Goal: Information Seeking & Learning: Learn about a topic

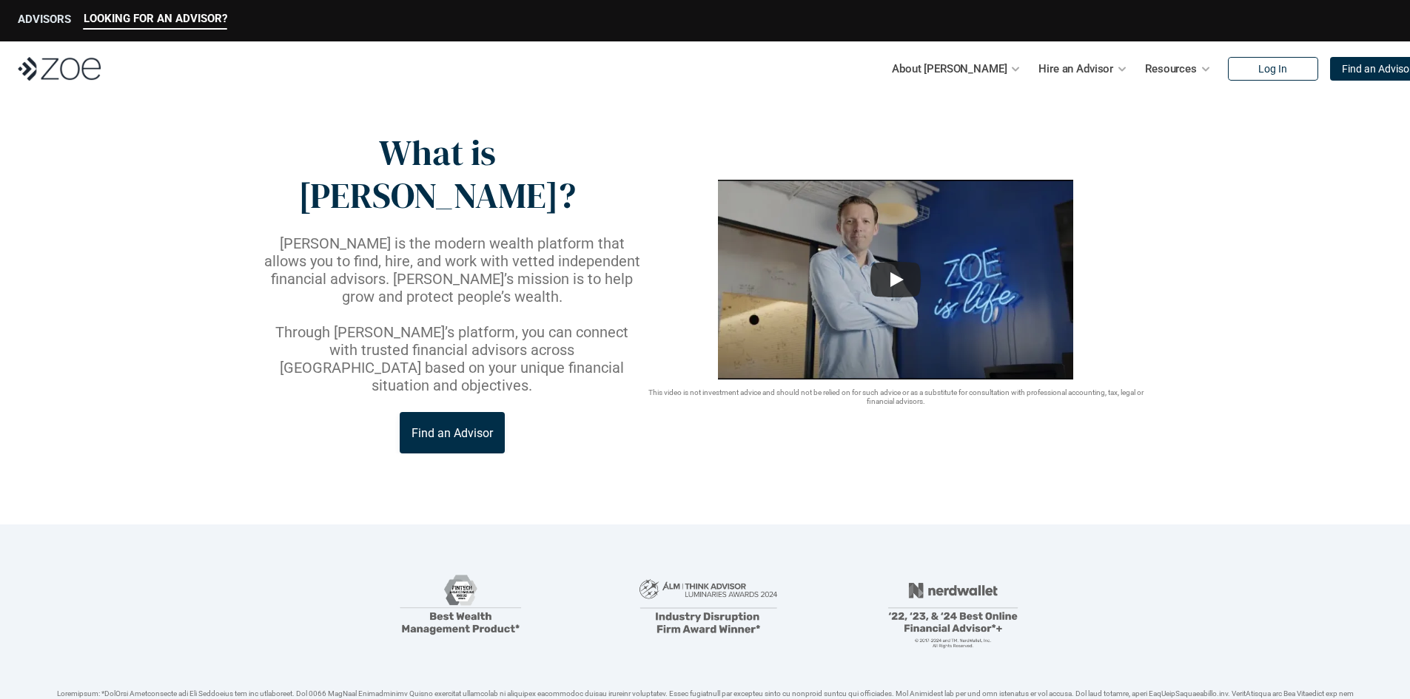
click at [50, 17] on p "ADVISORS" at bounding box center [44, 19] width 53 height 13
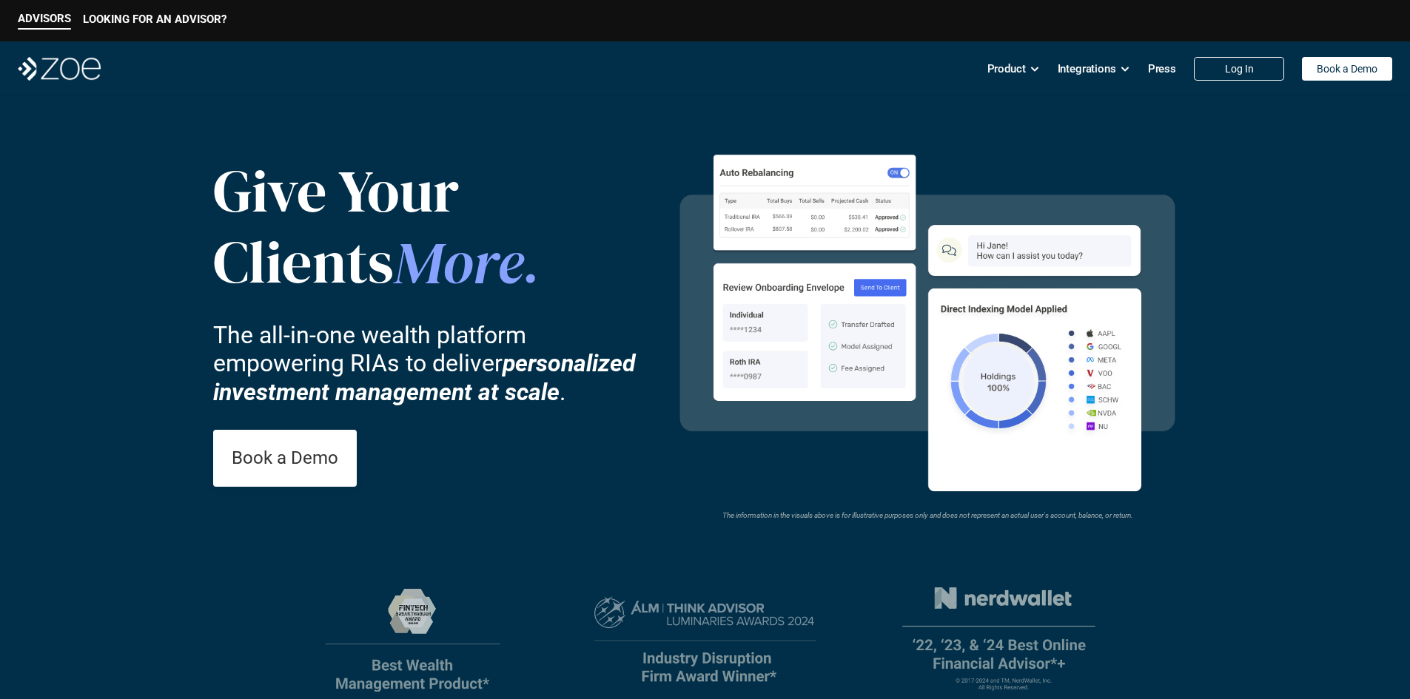
click at [147, 11] on div "ADVISORS LOOKING FOR AN ADVISOR?" at bounding box center [705, 20] width 1410 height 41
click at [147, 16] on p "LOOKING FOR AN ADVISOR?" at bounding box center [155, 19] width 144 height 13
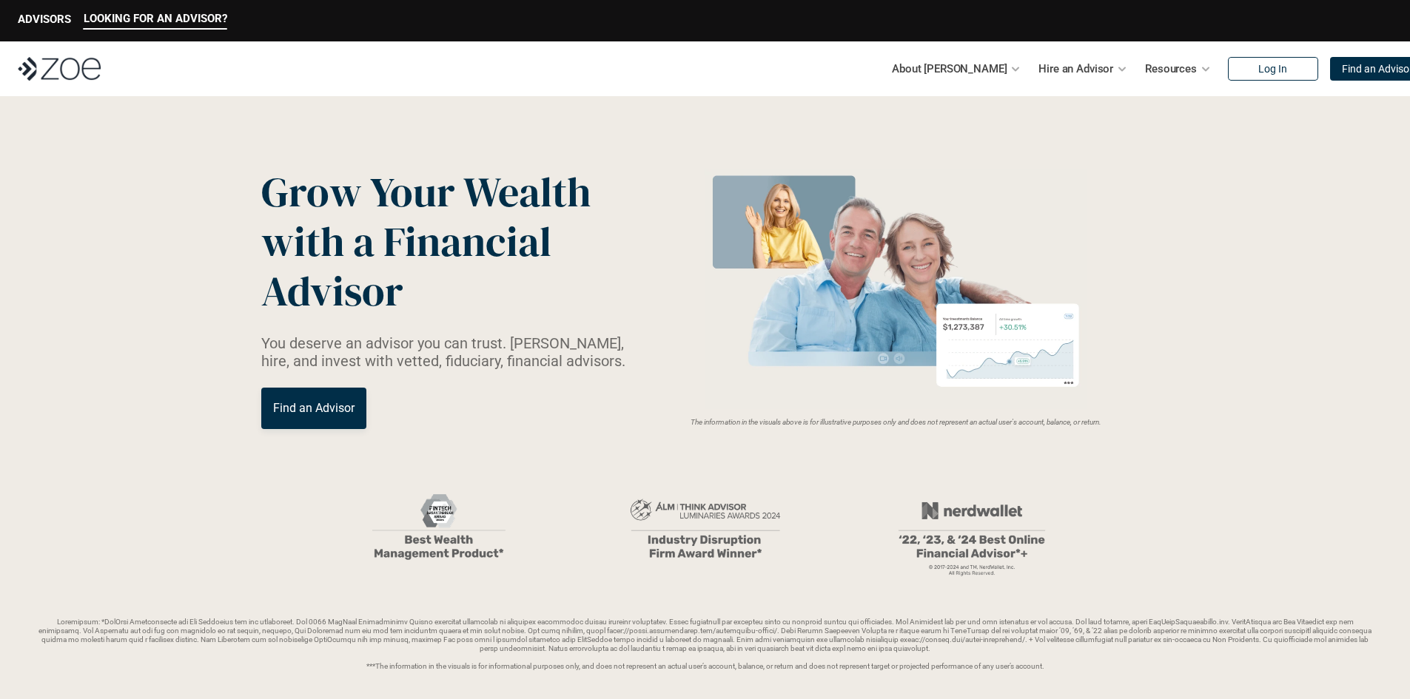
click at [312, 409] on p "Find an Advisor" at bounding box center [313, 408] width 81 height 14
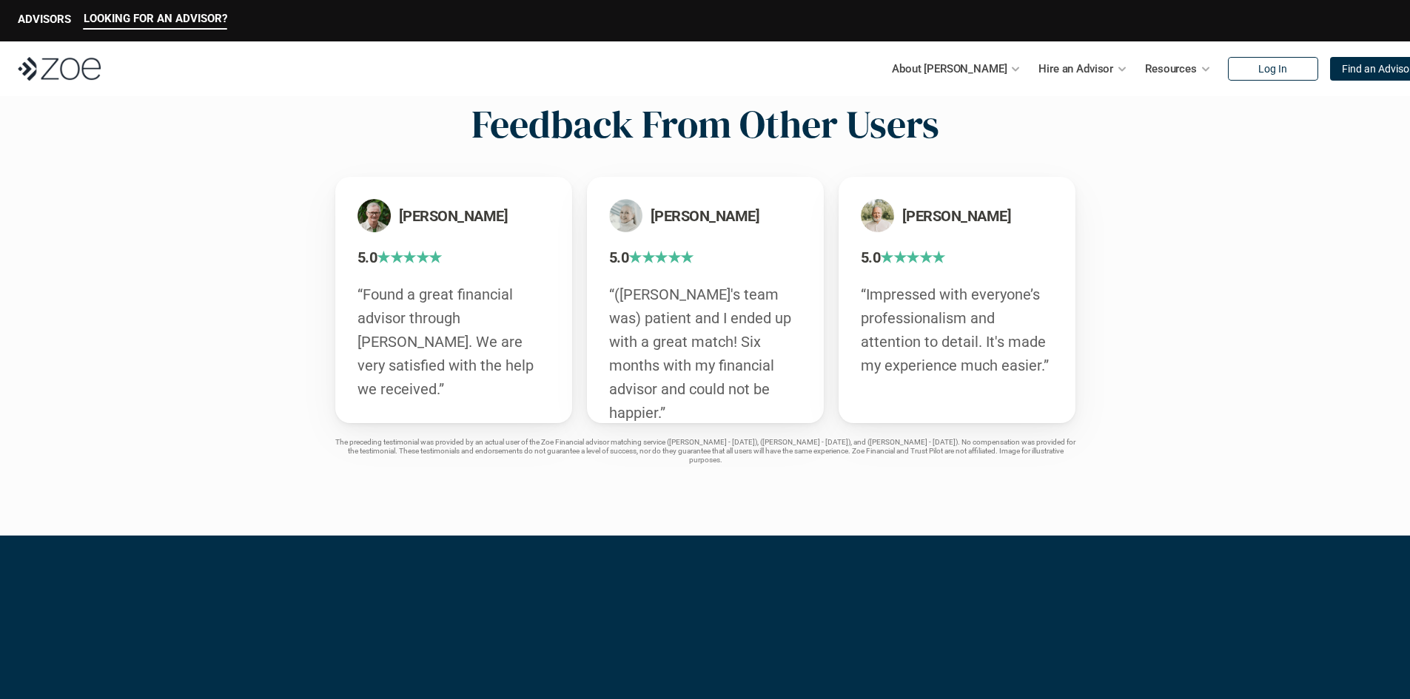
scroll to position [2591, 0]
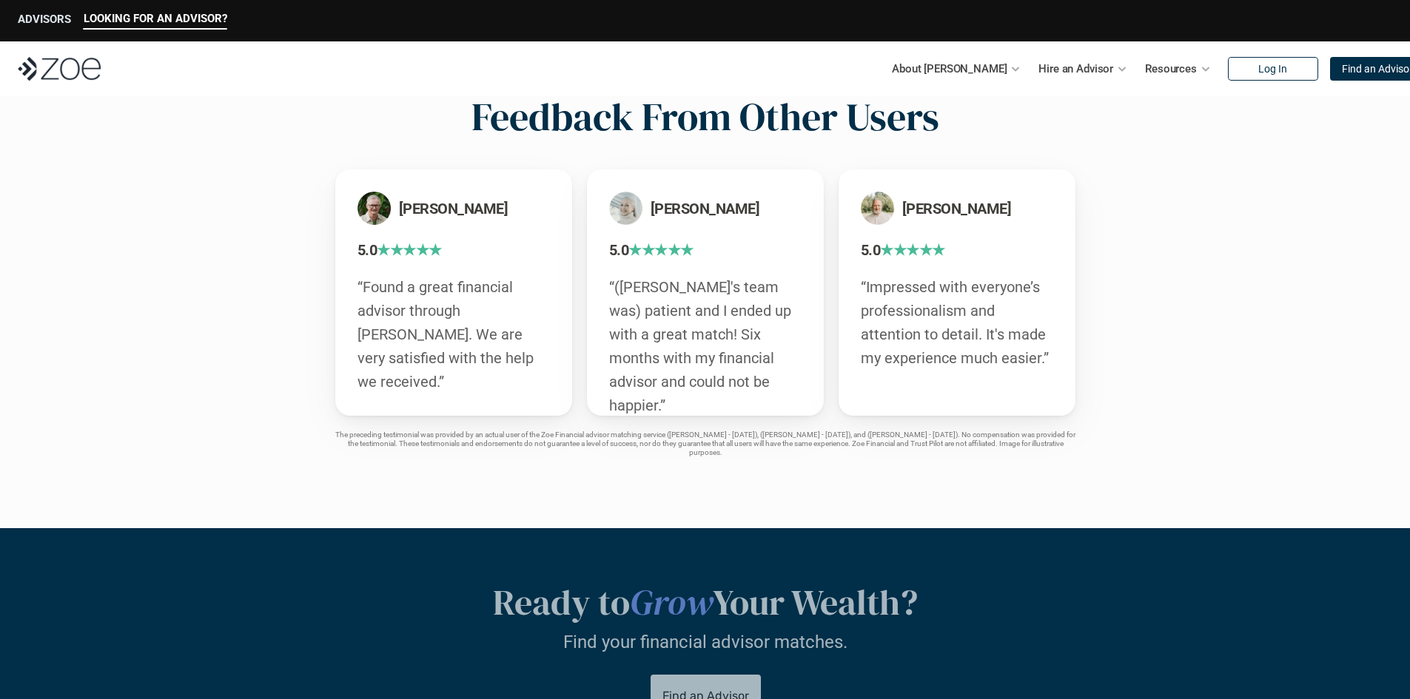
click at [47, 13] on p "ADVISORS" at bounding box center [44, 19] width 53 height 13
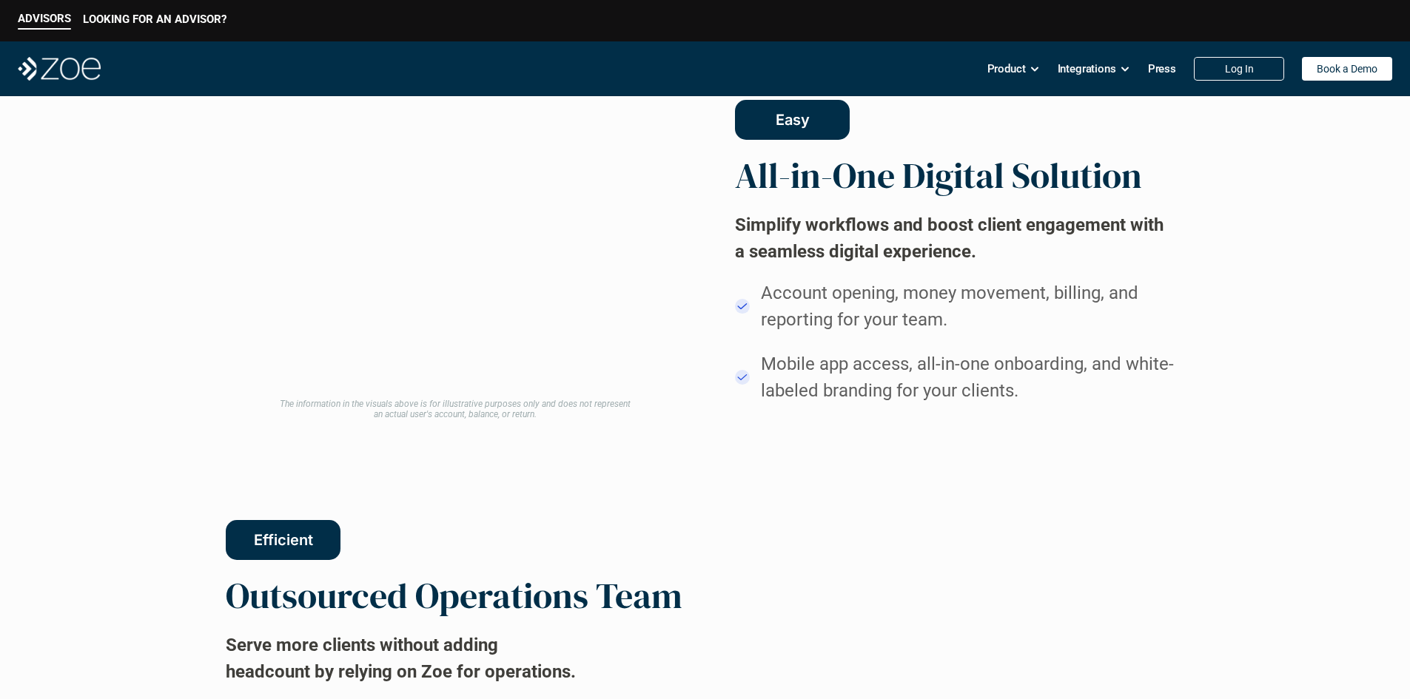
scroll to position [1258, 0]
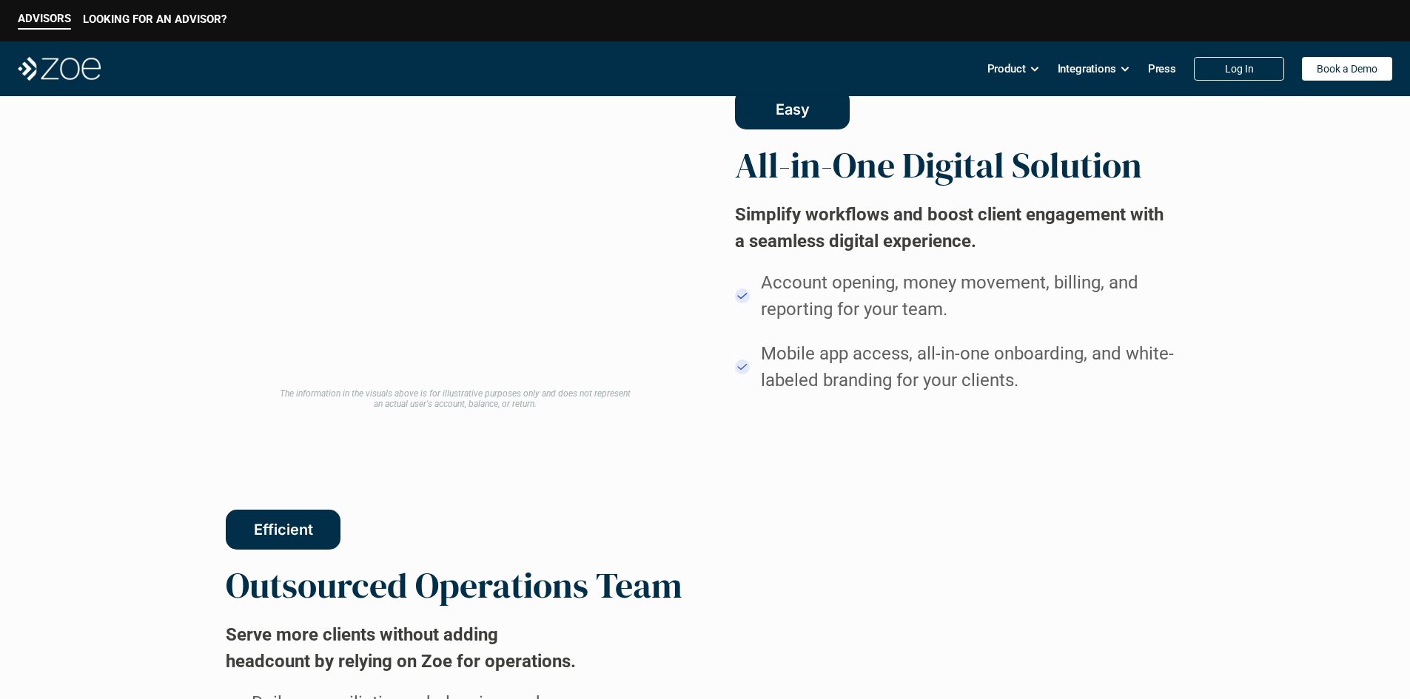
click at [617, 386] on div "The information in the visuals above is for illustrative purposes only and does…" at bounding box center [705, 241] width 959 height 337
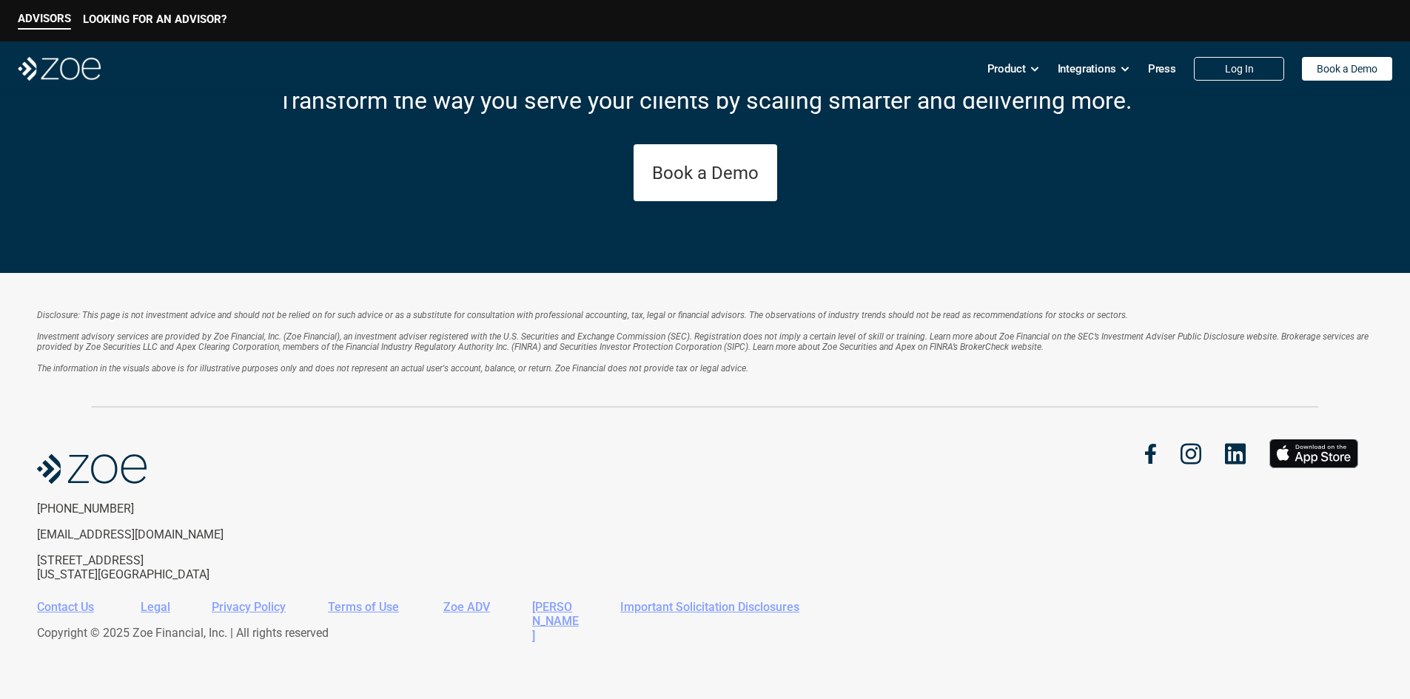
scroll to position [2771, 0]
click at [377, 474] on div "[PHONE_NUMBER] [EMAIL_ADDRESS][DOMAIN_NAME] [STREET_ADDRESS][US_STATE]" at bounding box center [371, 511] width 668 height 142
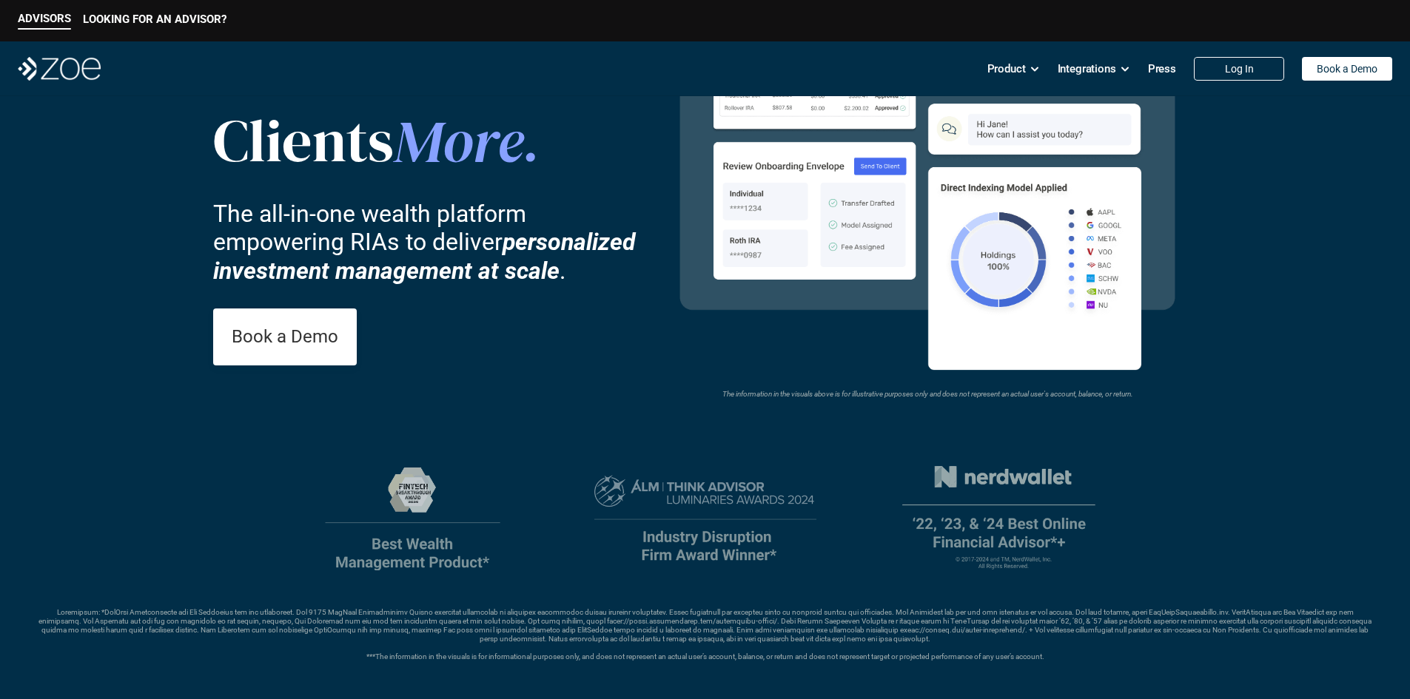
scroll to position [0, 0]
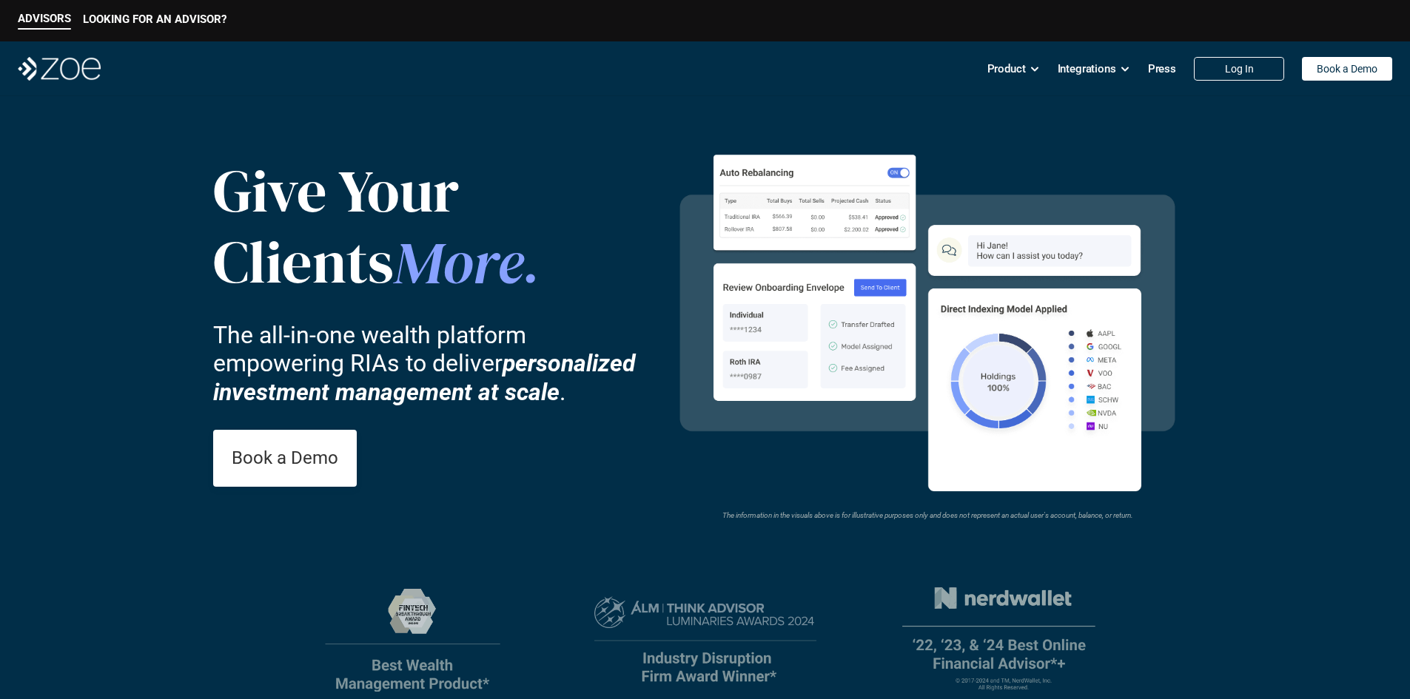
click at [198, 560] on header "Give Your Clients More . The all-in-one wealth platform empowering RIAs to deli…" at bounding box center [705, 475] width 1410 height 758
click at [175, 14] on p "LOOKING FOR AN ADVISOR?" at bounding box center [155, 19] width 144 height 13
